Goal: Task Accomplishment & Management: Manage account settings

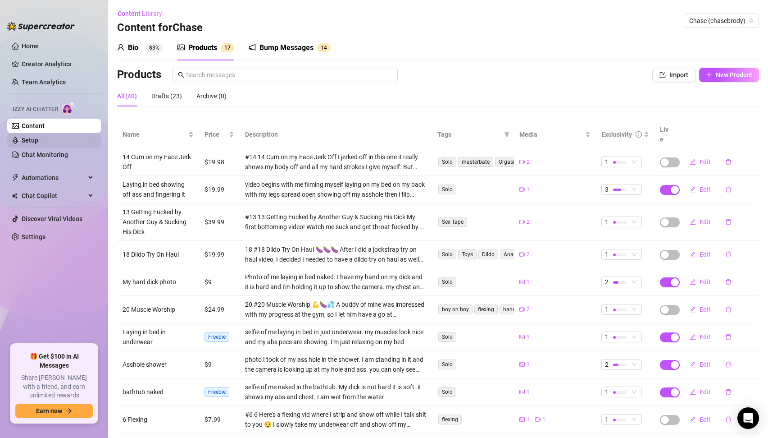
click at [34, 144] on link "Setup" at bounding box center [30, 140] width 17 height 7
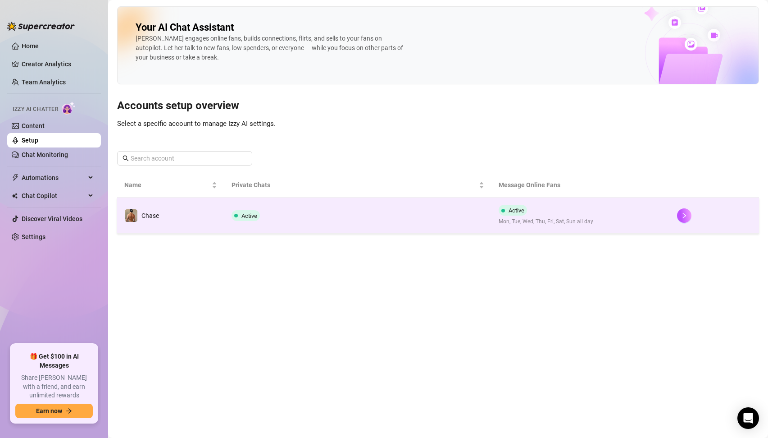
click at [258, 221] on td "Active" at bounding box center [358, 215] width 268 height 36
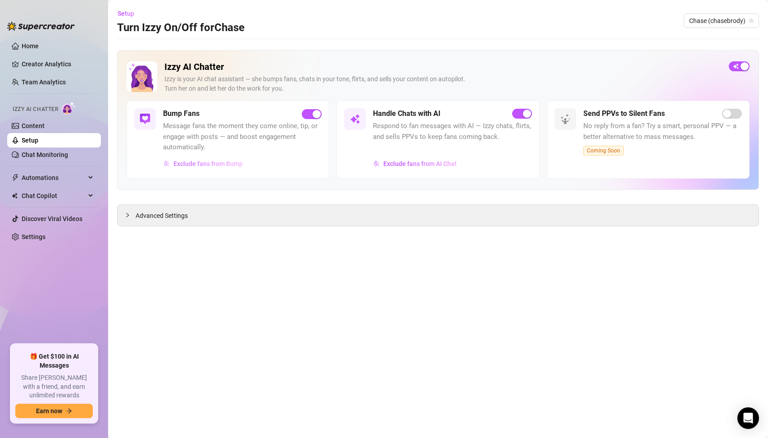
click at [220, 163] on span "Exclude fans from Bump" at bounding box center [208, 163] width 69 height 7
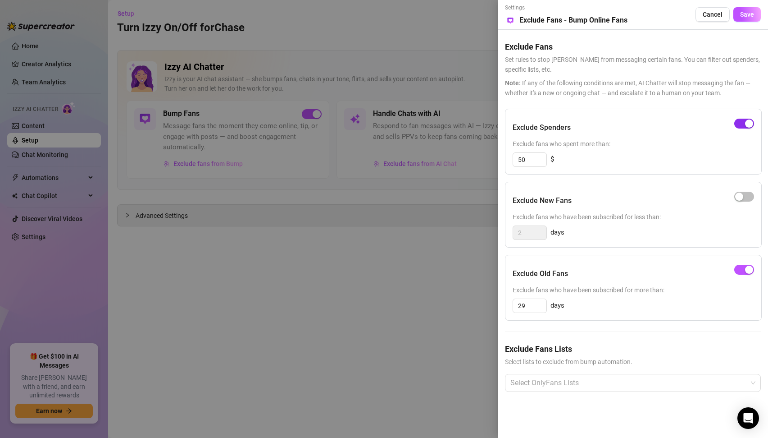
click at [746, 125] on div "button" at bounding box center [749, 123] width 8 height 8
click at [746, 270] on div "button" at bounding box center [749, 269] width 8 height 8
click at [753, 14] on span "Save" at bounding box center [747, 14] width 14 height 7
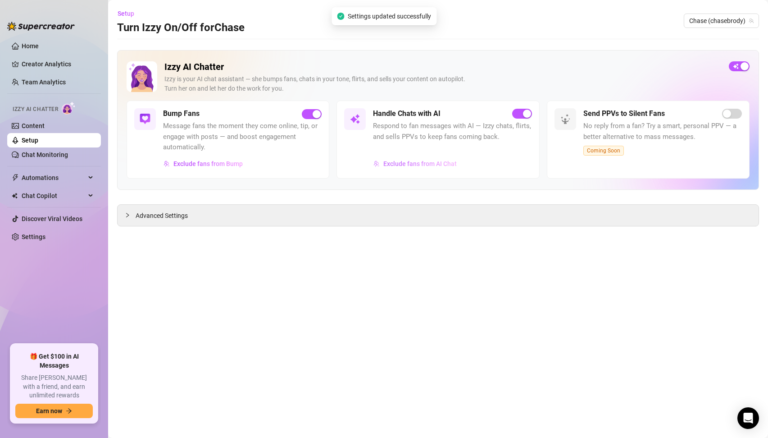
click at [428, 159] on button "Exclude fans from AI Chat" at bounding box center [415, 163] width 84 height 14
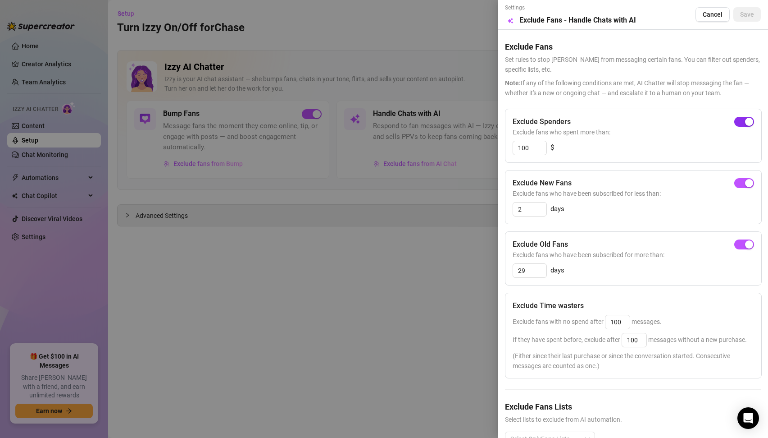
click at [742, 118] on span "button" at bounding box center [745, 122] width 20 height 10
click at [741, 181] on span "button" at bounding box center [745, 183] width 20 height 10
click at [745, 244] on div "button" at bounding box center [749, 244] width 8 height 8
click at [757, 9] on button "Save" at bounding box center [747, 14] width 27 height 14
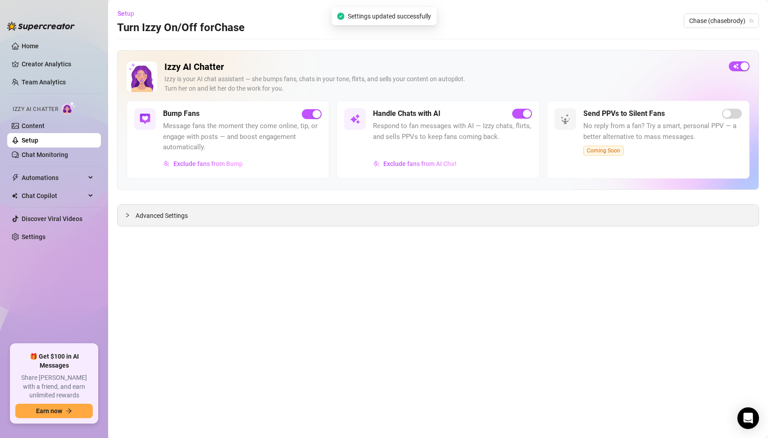
click at [153, 214] on span "Advanced Settings" at bounding box center [162, 215] width 52 height 10
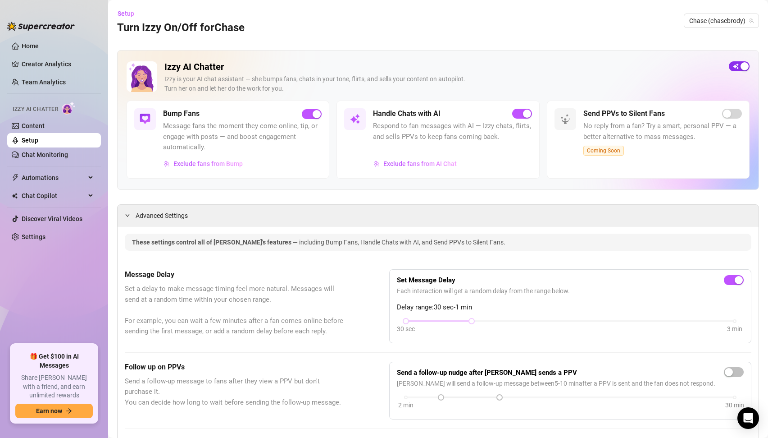
click at [740, 68] on span "button" at bounding box center [739, 66] width 21 height 10
click at [45, 128] on link "Content" at bounding box center [33, 125] width 23 height 7
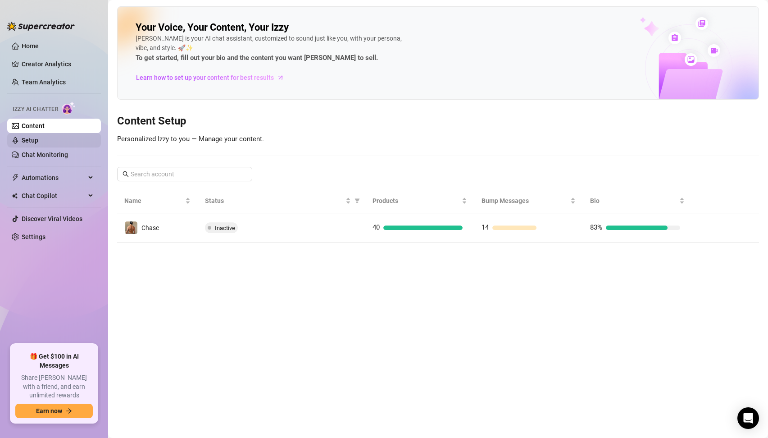
click at [38, 142] on link "Setup" at bounding box center [30, 140] width 17 height 7
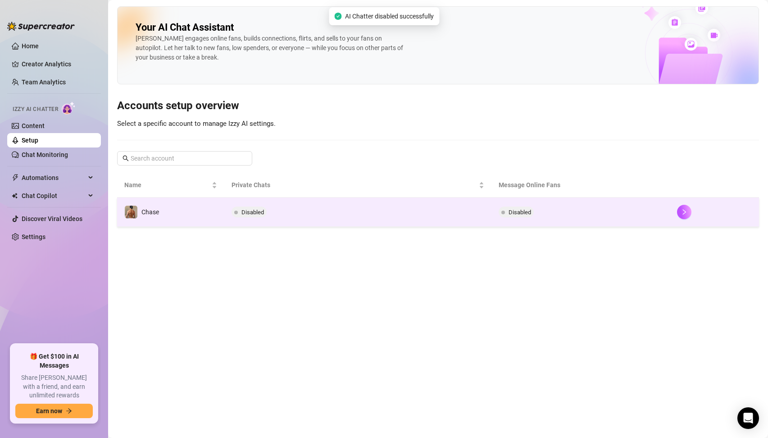
click at [294, 217] on td "Disabled" at bounding box center [358, 211] width 268 height 29
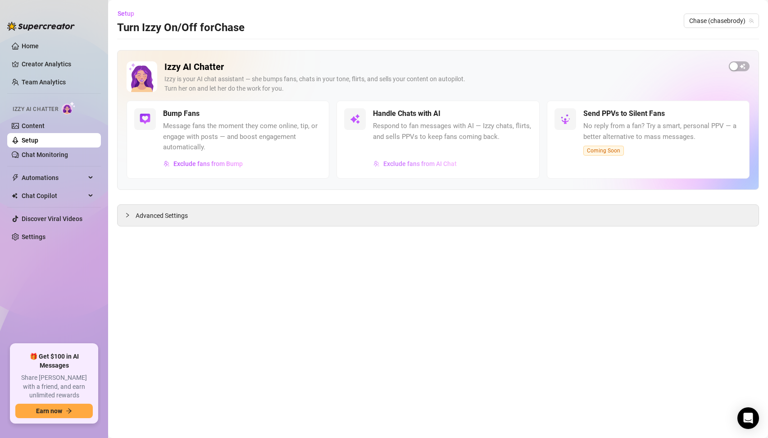
click at [429, 165] on span "Exclude fans from AI Chat" at bounding box center [420, 163] width 73 height 7
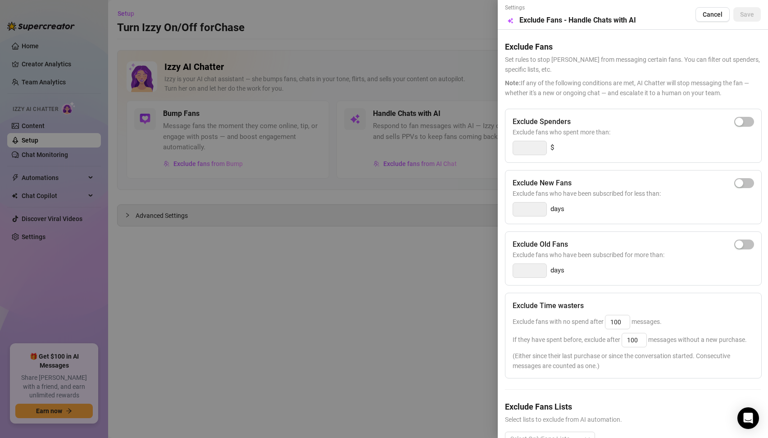
click at [465, 229] on div at bounding box center [384, 219] width 768 height 438
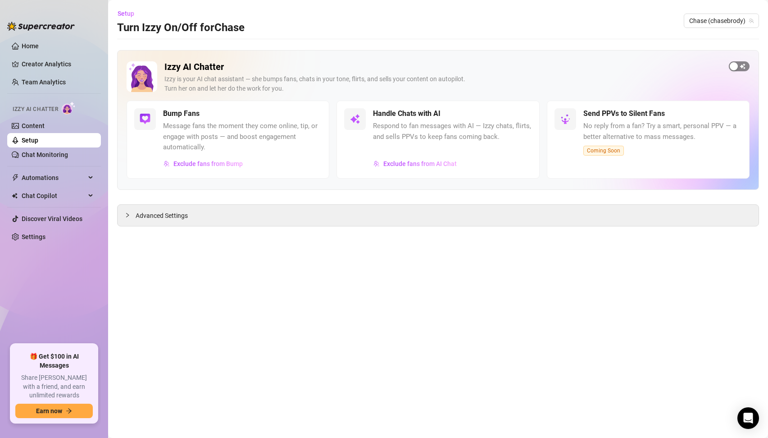
click at [740, 64] on span "button" at bounding box center [739, 66] width 21 height 10
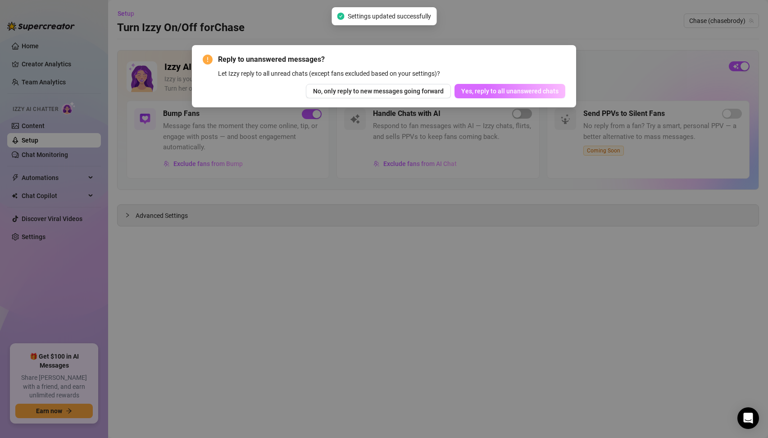
click at [489, 95] on span "Yes, reply to all unanswered chats" at bounding box center [510, 90] width 97 height 7
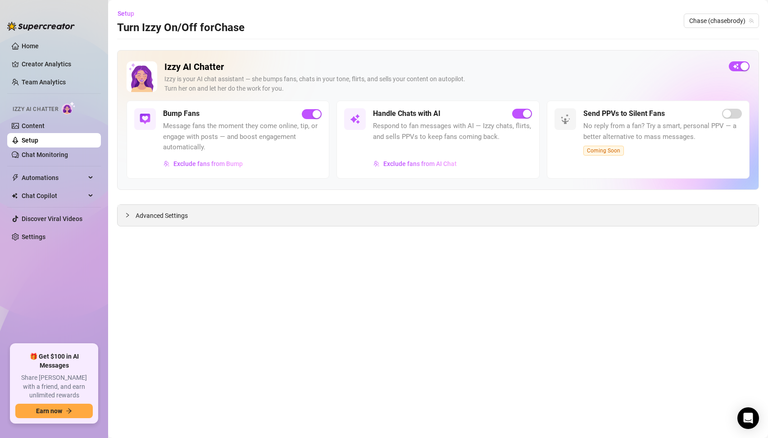
click at [162, 218] on span "Advanced Settings" at bounding box center [162, 215] width 52 height 10
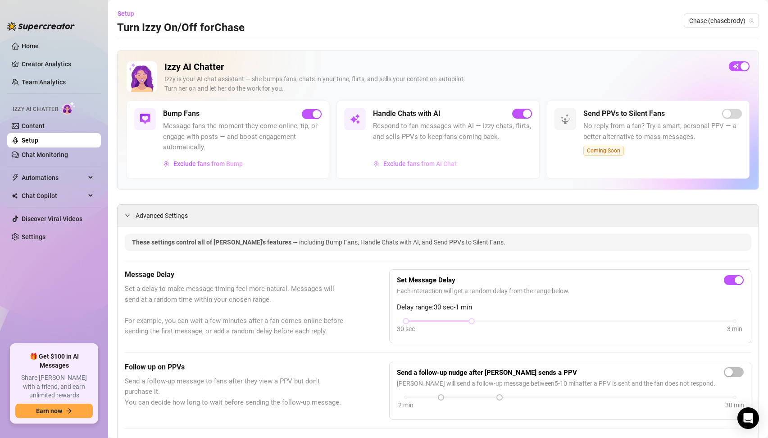
click at [423, 164] on span "Exclude fans from AI Chat" at bounding box center [420, 163] width 73 height 7
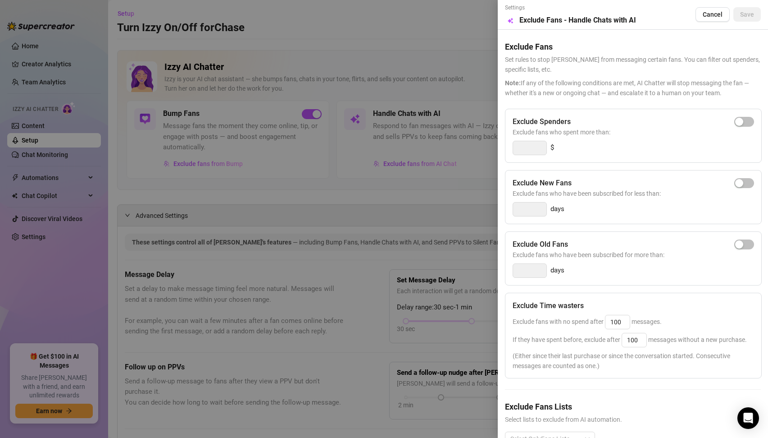
scroll to position [26, 0]
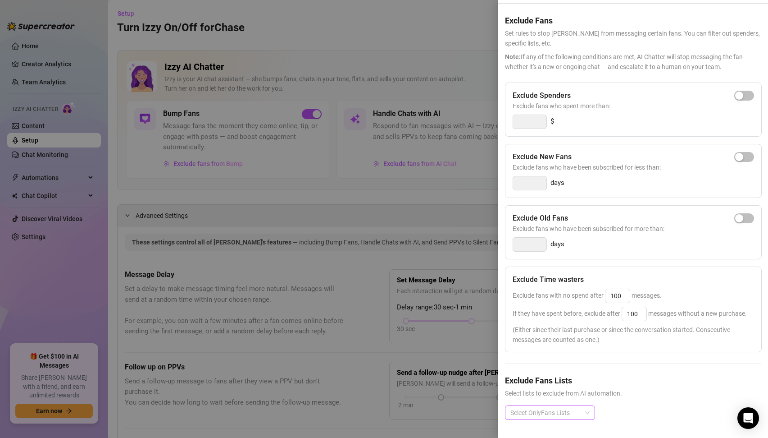
click at [560, 408] on div at bounding box center [545, 412] width 77 height 13
click at [317, 194] on div at bounding box center [384, 219] width 768 height 438
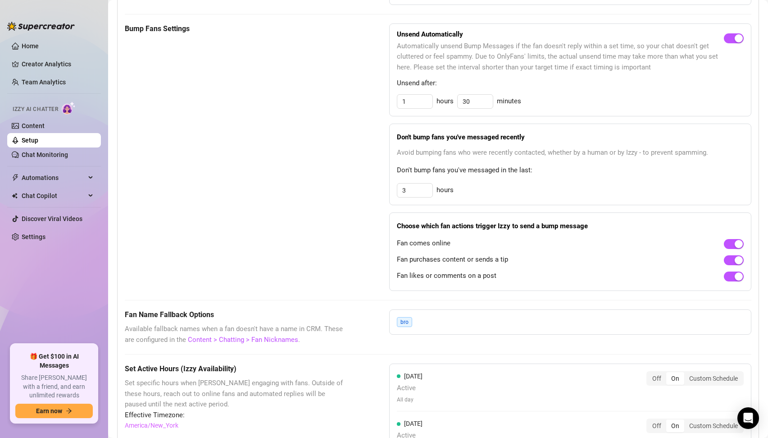
scroll to position [0, 0]
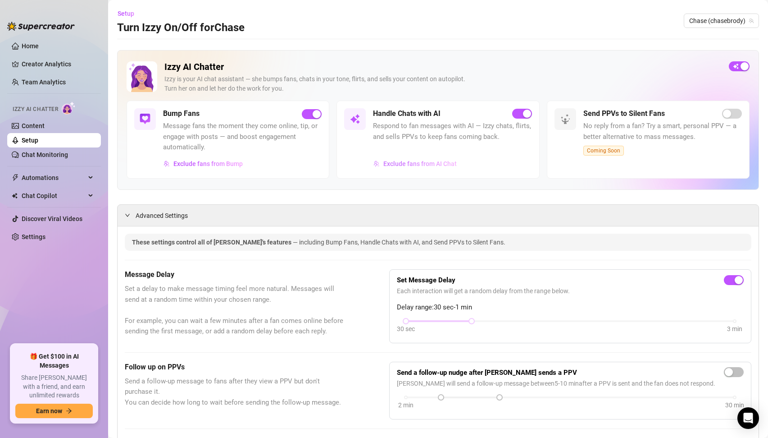
click at [416, 163] on span "Exclude fans from AI Chat" at bounding box center [420, 163] width 73 height 7
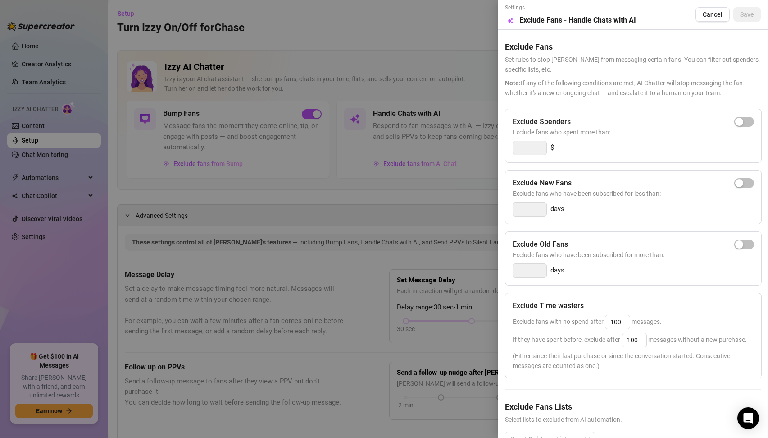
click at [346, 224] on div at bounding box center [384, 219] width 768 height 438
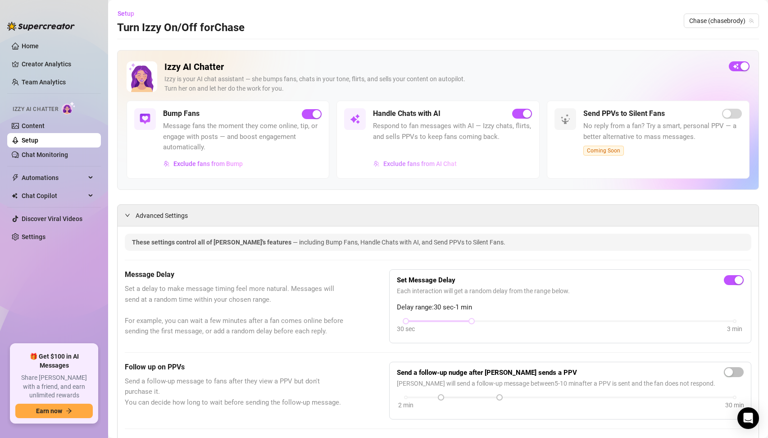
click at [416, 165] on span "Exclude fans from AI Chat" at bounding box center [420, 163] width 73 height 7
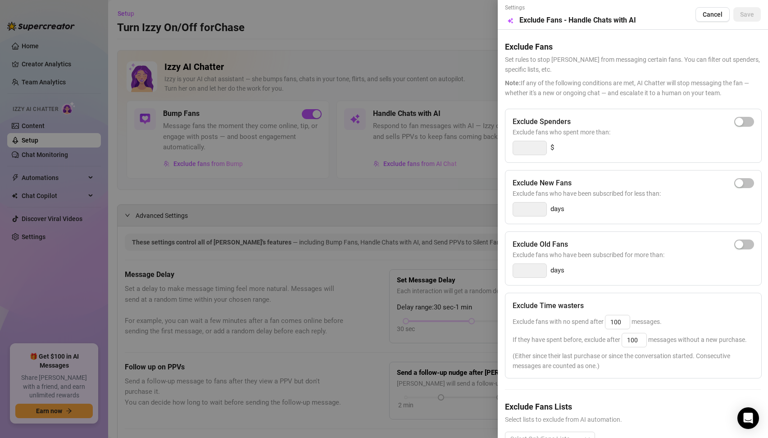
scroll to position [26, 0]
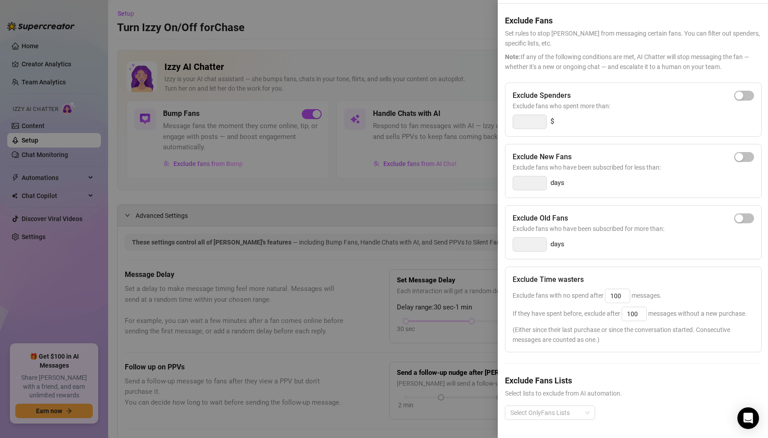
click at [261, 289] on div at bounding box center [384, 219] width 768 height 438
